Goal: Transaction & Acquisition: Book appointment/travel/reservation

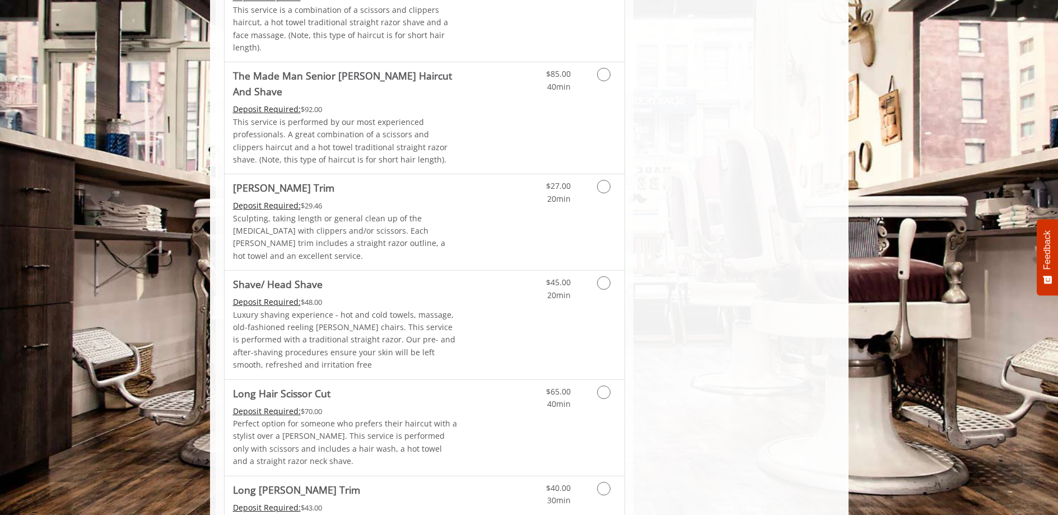
scroll to position [1189, 0]
click at [606, 274] on icon "Grooming services" at bounding box center [603, 280] width 13 height 13
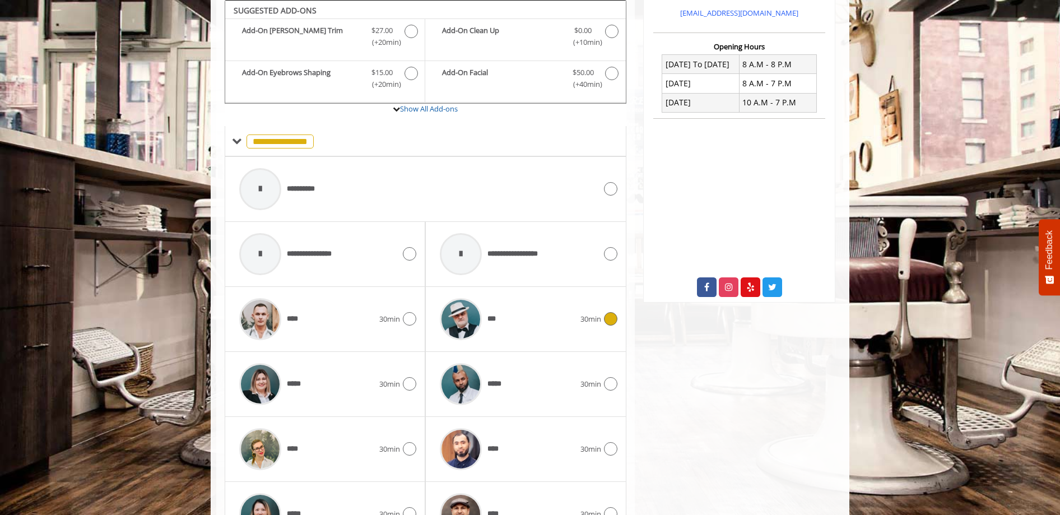
scroll to position [194, 0]
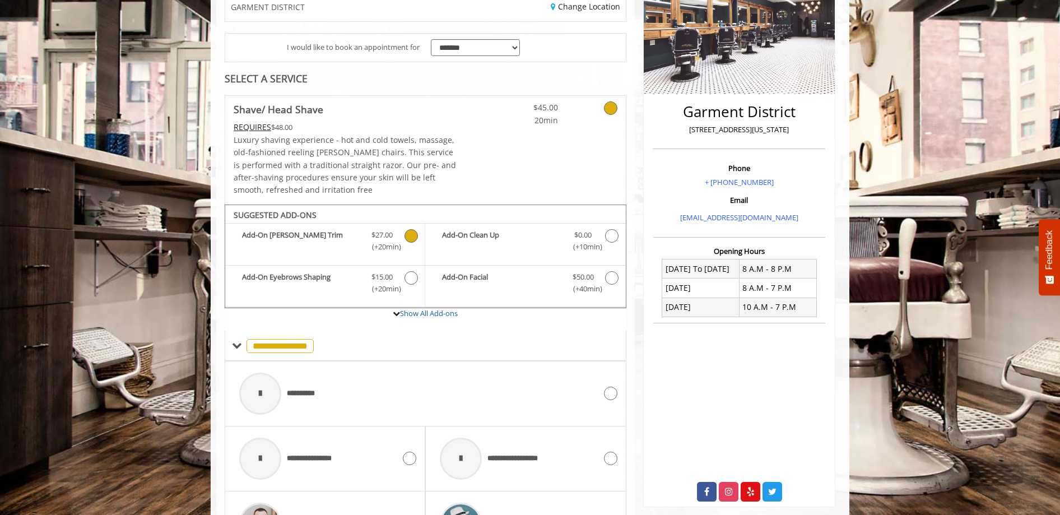
click at [413, 234] on icon "Shave/ Head Shave Add-onS" at bounding box center [410, 235] width 13 height 13
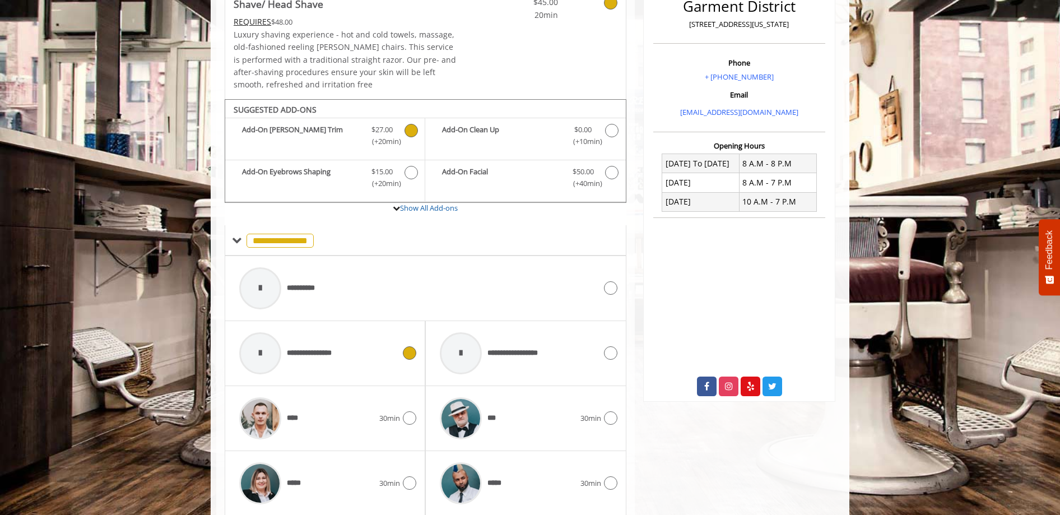
scroll to position [535, 0]
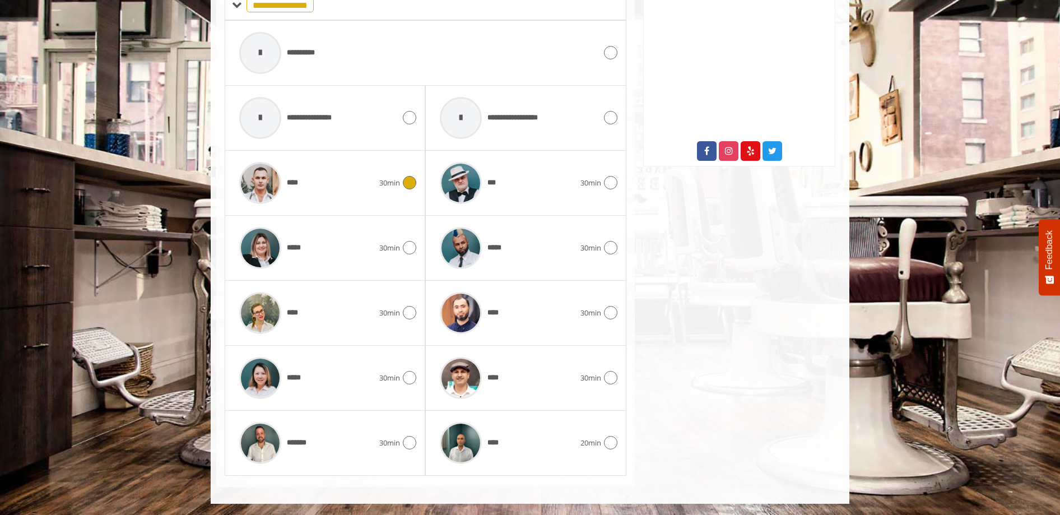
click at [413, 182] on icon at bounding box center [409, 182] width 13 height 13
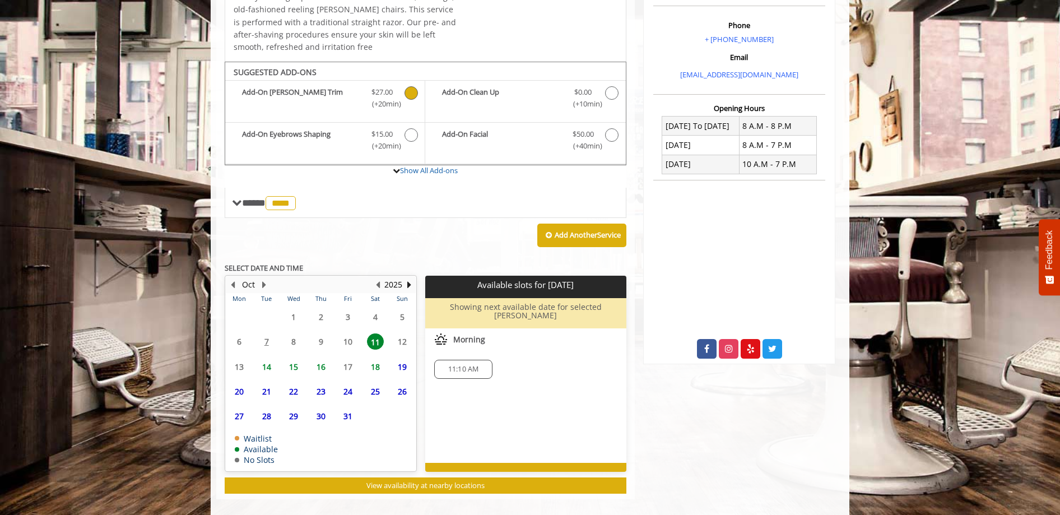
scroll to position [341, 0]
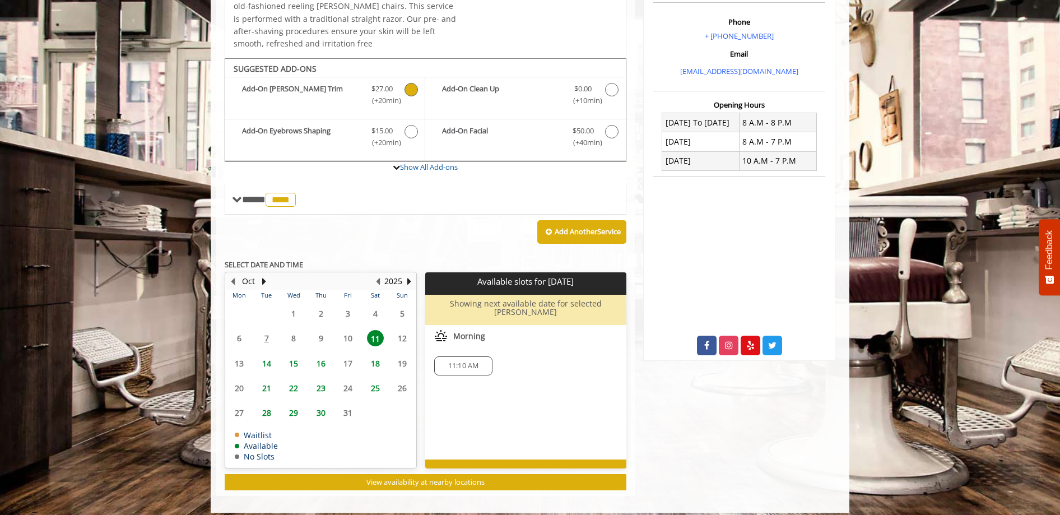
click at [324, 360] on span "16" at bounding box center [321, 363] width 17 height 16
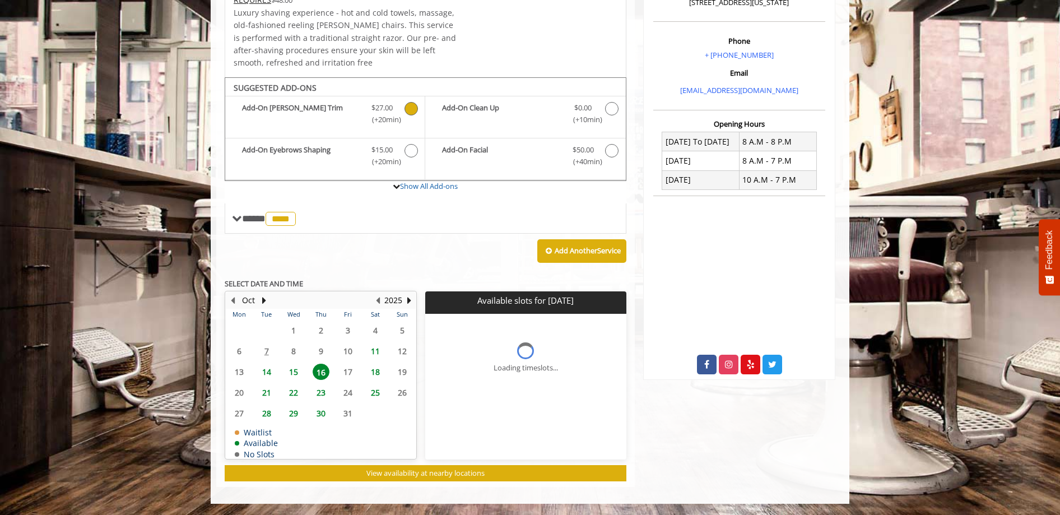
scroll to position [346, 0]
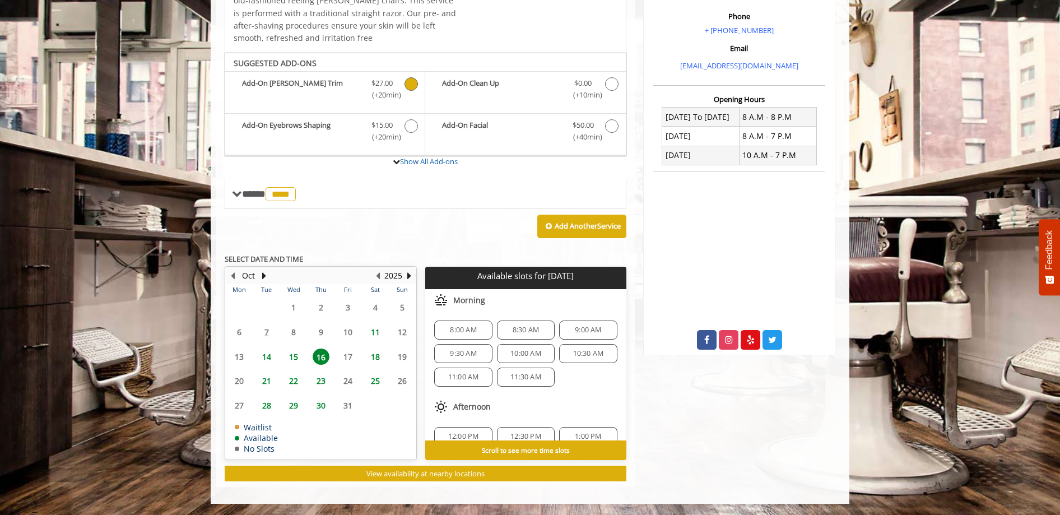
click at [573, 347] on div "10:30 AM" at bounding box center [588, 353] width 58 height 19
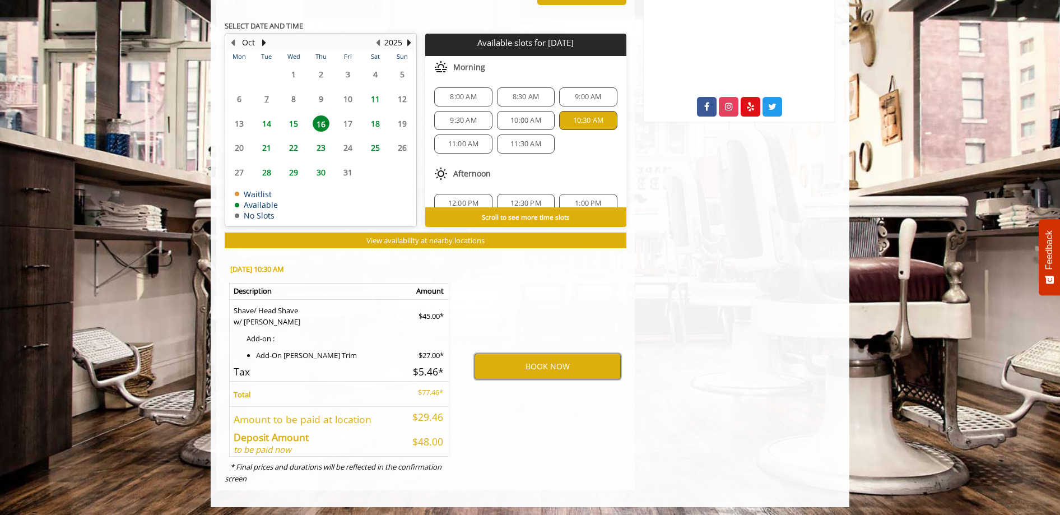
scroll to position [582, 0]
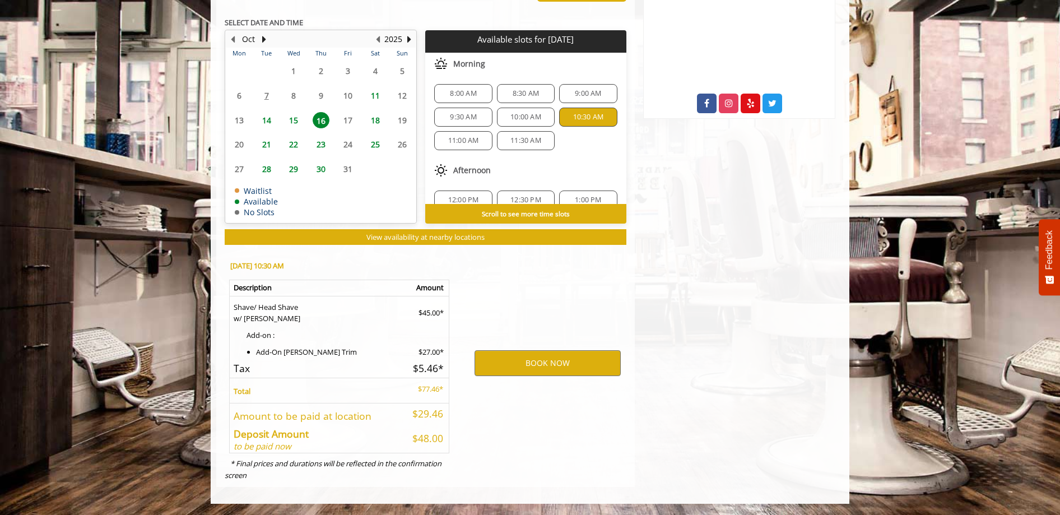
click at [512, 117] on span "10:00 AM" at bounding box center [525, 117] width 31 height 9
click at [591, 97] on span "9:00 AM" at bounding box center [588, 93] width 26 height 9
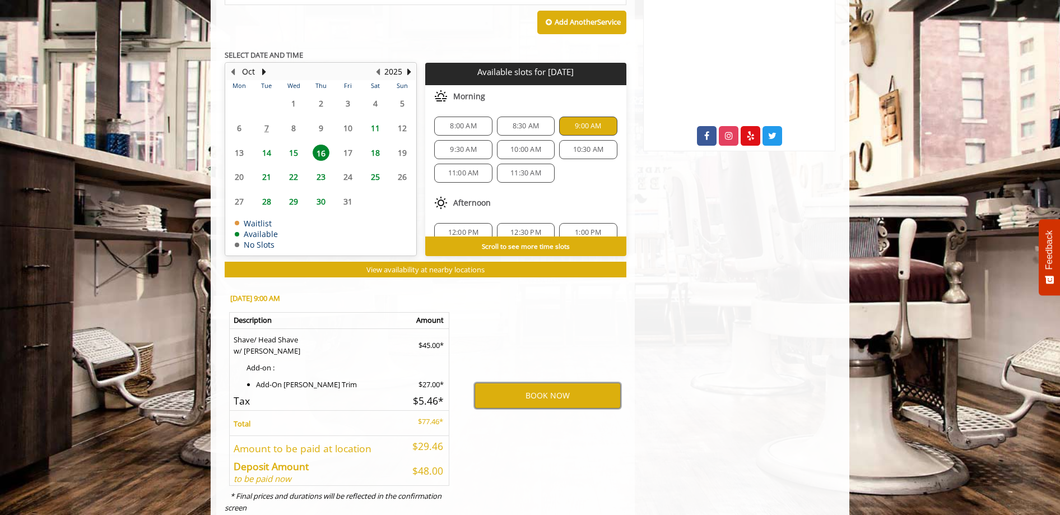
scroll to position [549, 0]
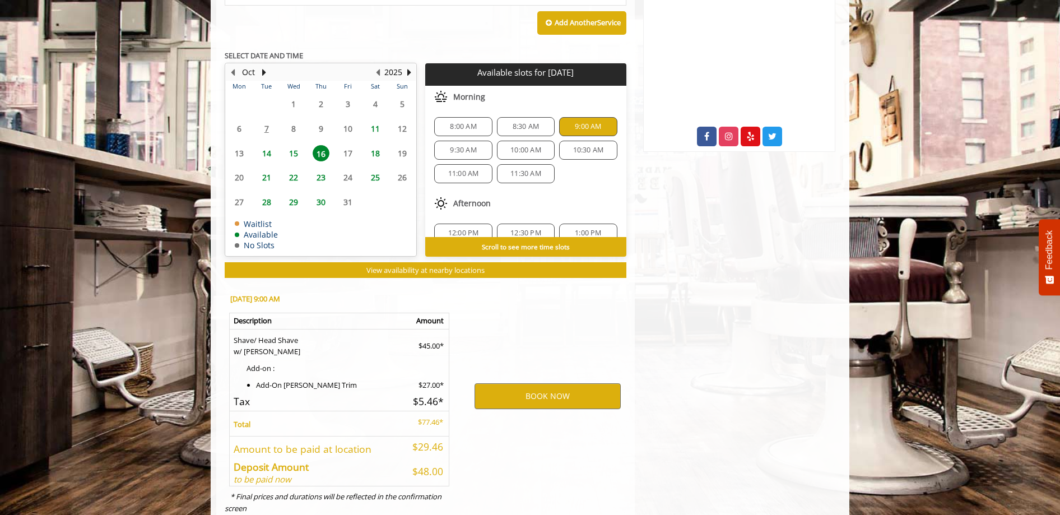
click at [531, 150] on span "10:00 AM" at bounding box center [525, 150] width 31 height 9
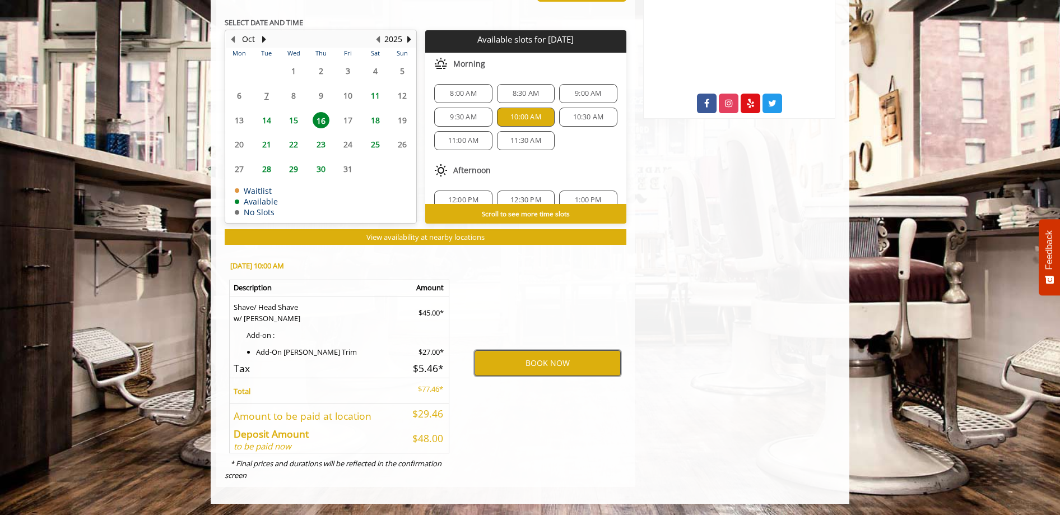
click at [585, 361] on button "BOOK NOW" at bounding box center [547, 363] width 146 height 26
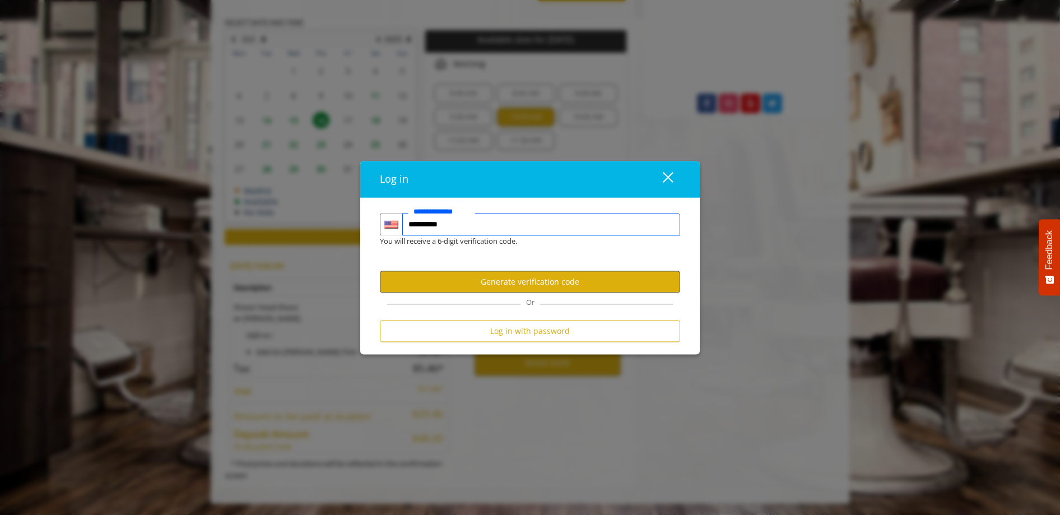
type input "**********"
click at [514, 285] on button "Generate verification code" at bounding box center [530, 282] width 300 height 22
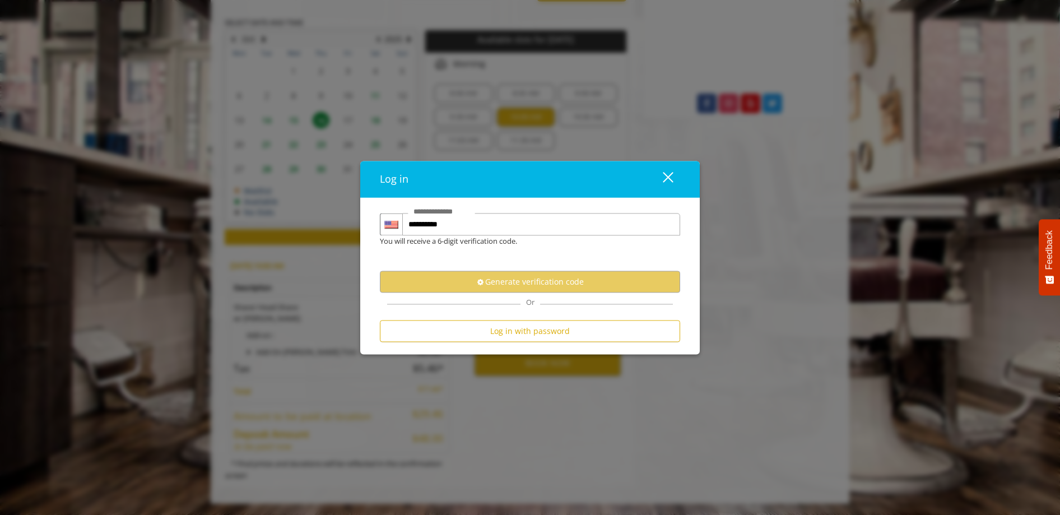
scroll to position [0, 0]
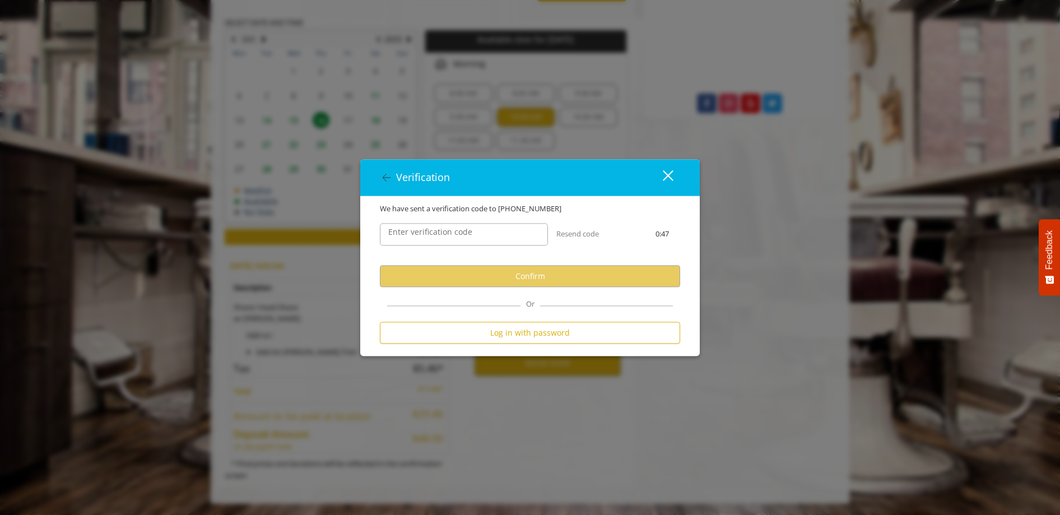
click at [411, 238] on label "Enter verification code" at bounding box center [430, 232] width 95 height 12
click at [411, 238] on input "Enter verification code" at bounding box center [464, 234] width 168 height 22
paste input "******"
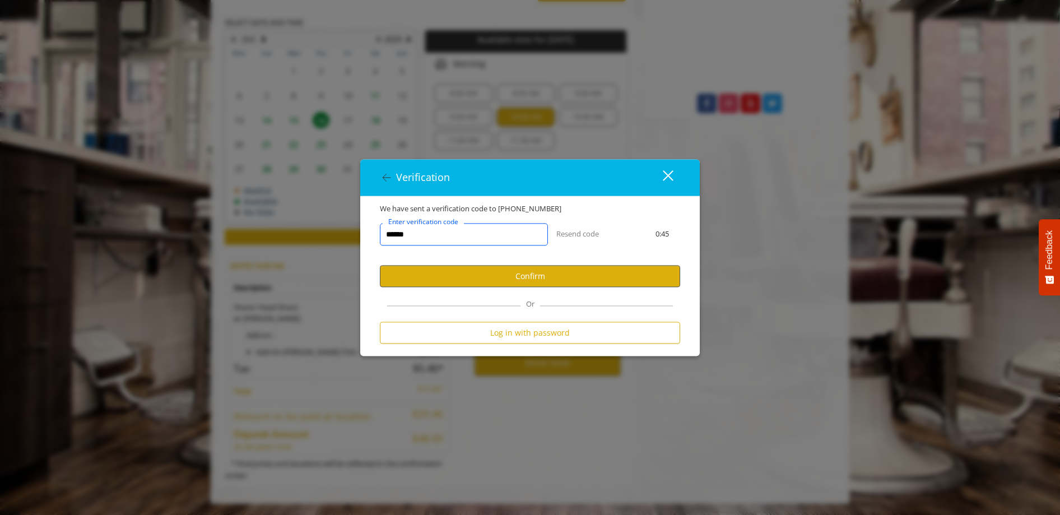
type input "******"
click at [461, 283] on button "Confirm" at bounding box center [530, 276] width 300 height 22
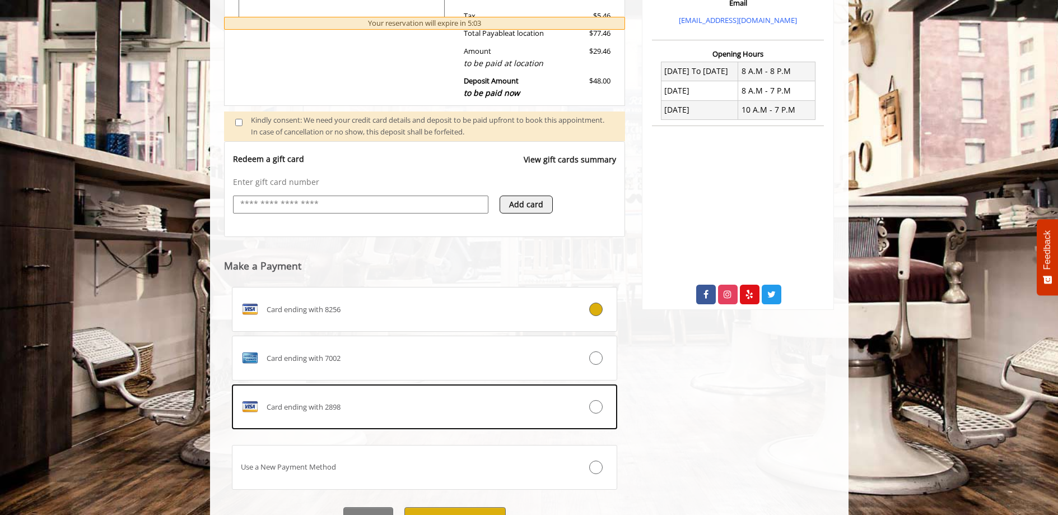
scroll to position [393, 0]
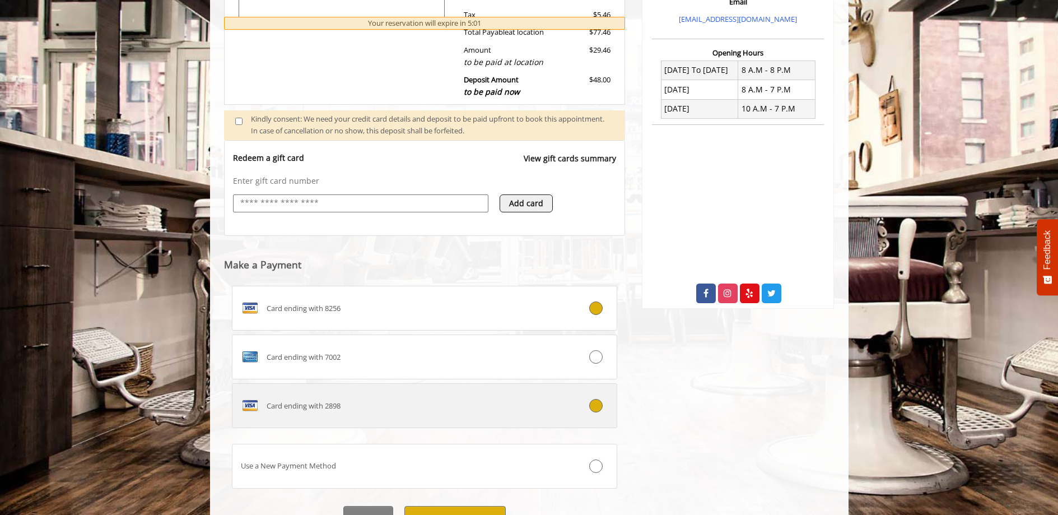
click at [571, 403] on div at bounding box center [585, 405] width 64 height 13
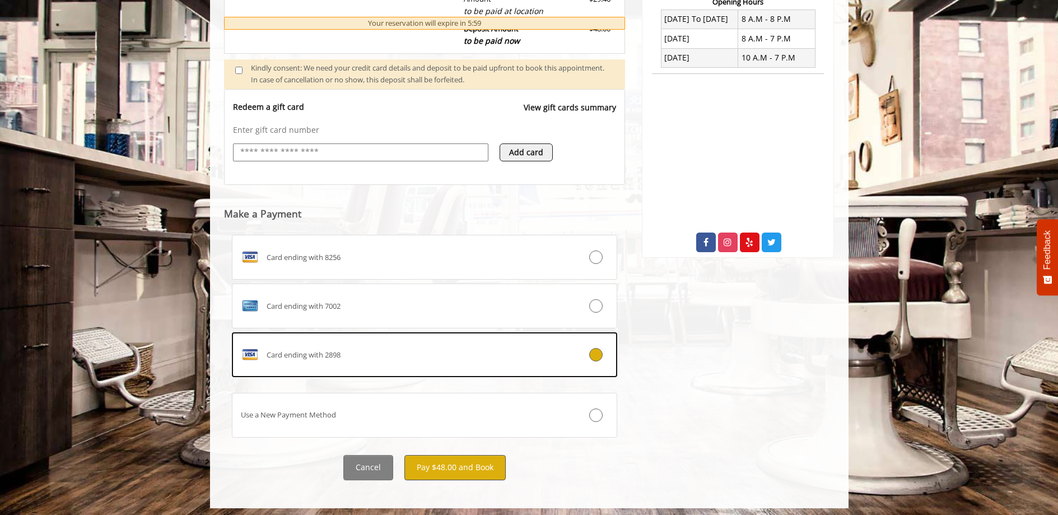
scroll to position [448, 0]
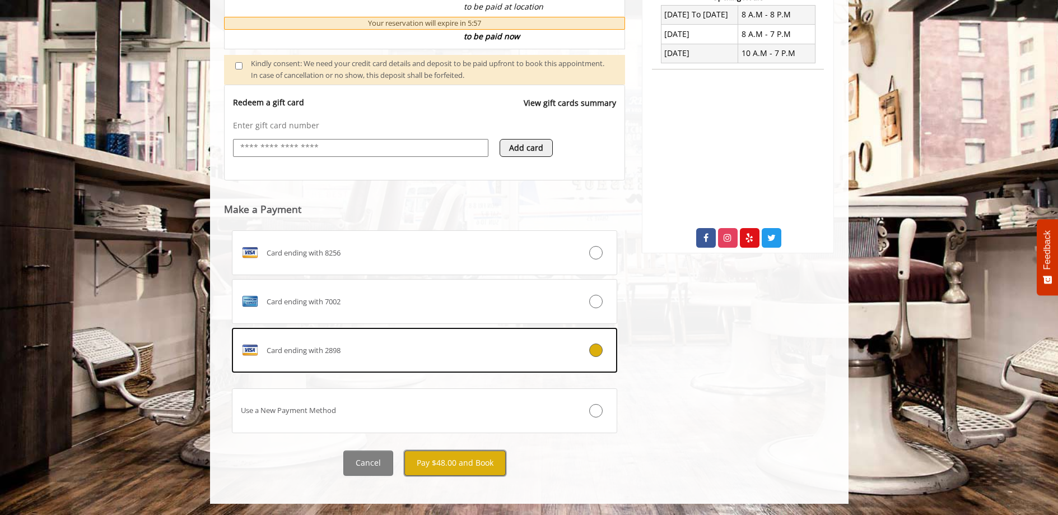
click at [454, 467] on button "Pay $48.00 and Book" at bounding box center [454, 462] width 101 height 25
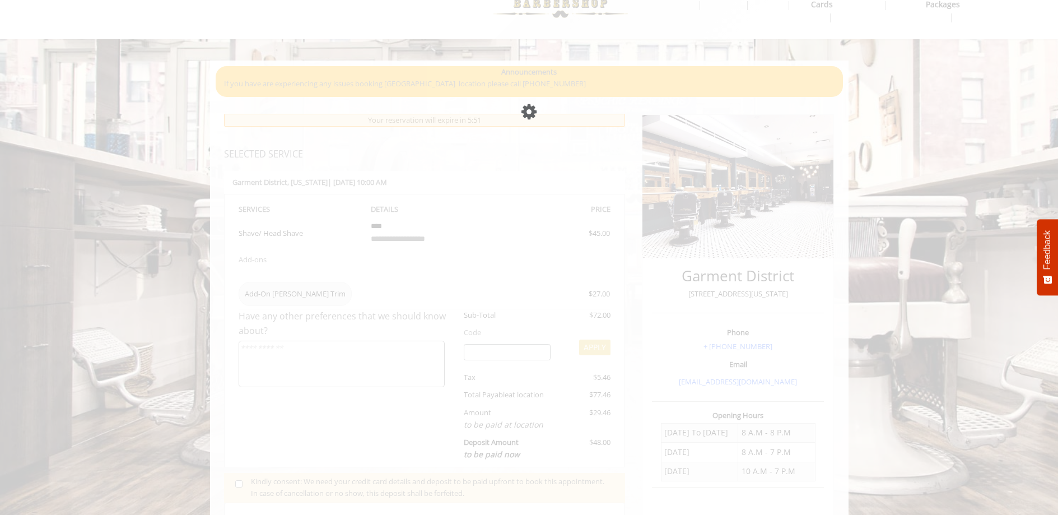
scroll to position [0, 0]
